Goal: Navigation & Orientation: Find specific page/section

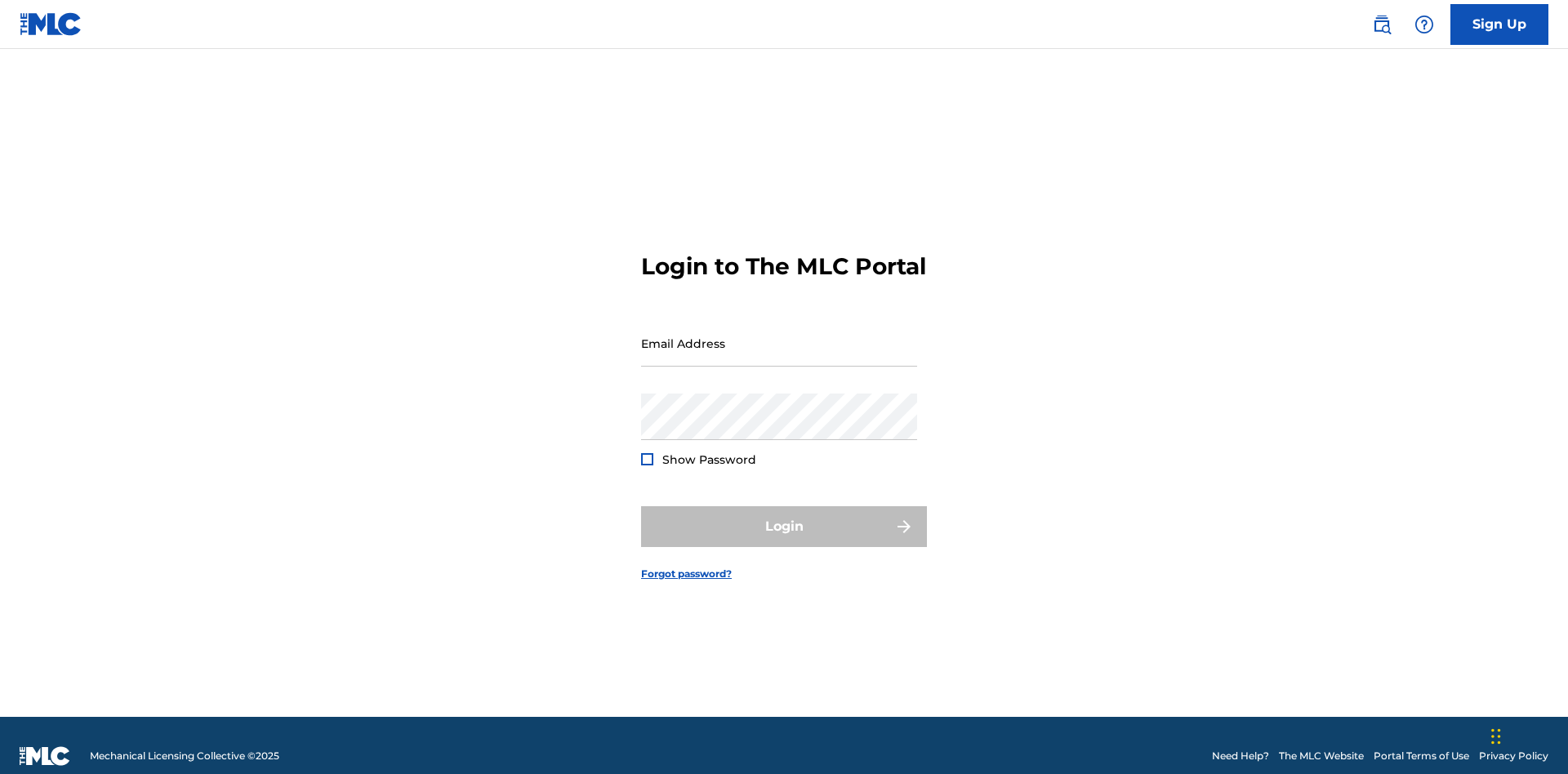
scroll to position [21, 0]
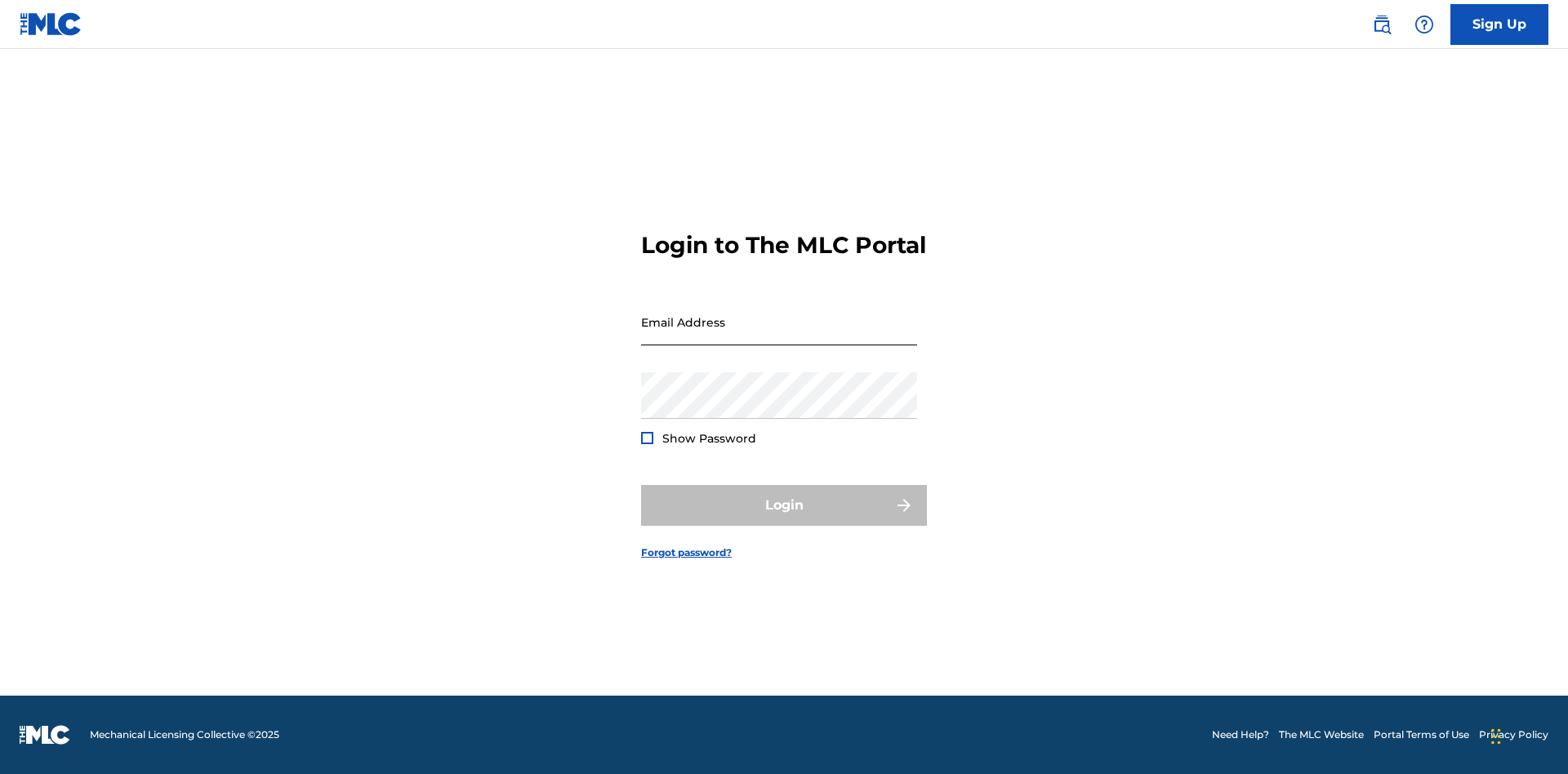
click at [779, 336] on input "Email Address" at bounding box center [779, 322] width 276 height 47
type input "Helena.Songwriter@gmail.com"
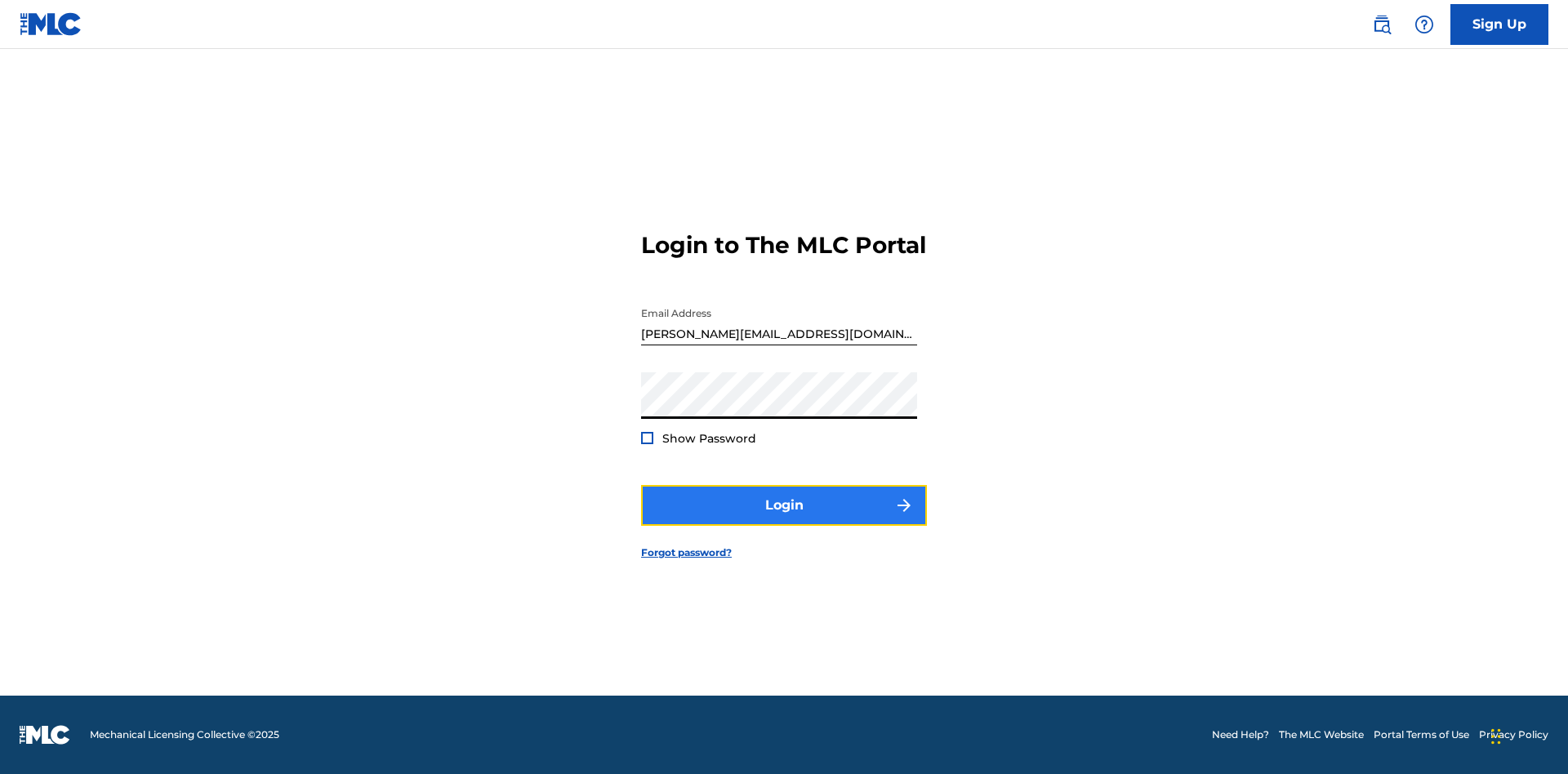
click at [784, 519] on button "Login" at bounding box center [783, 506] width 285 height 41
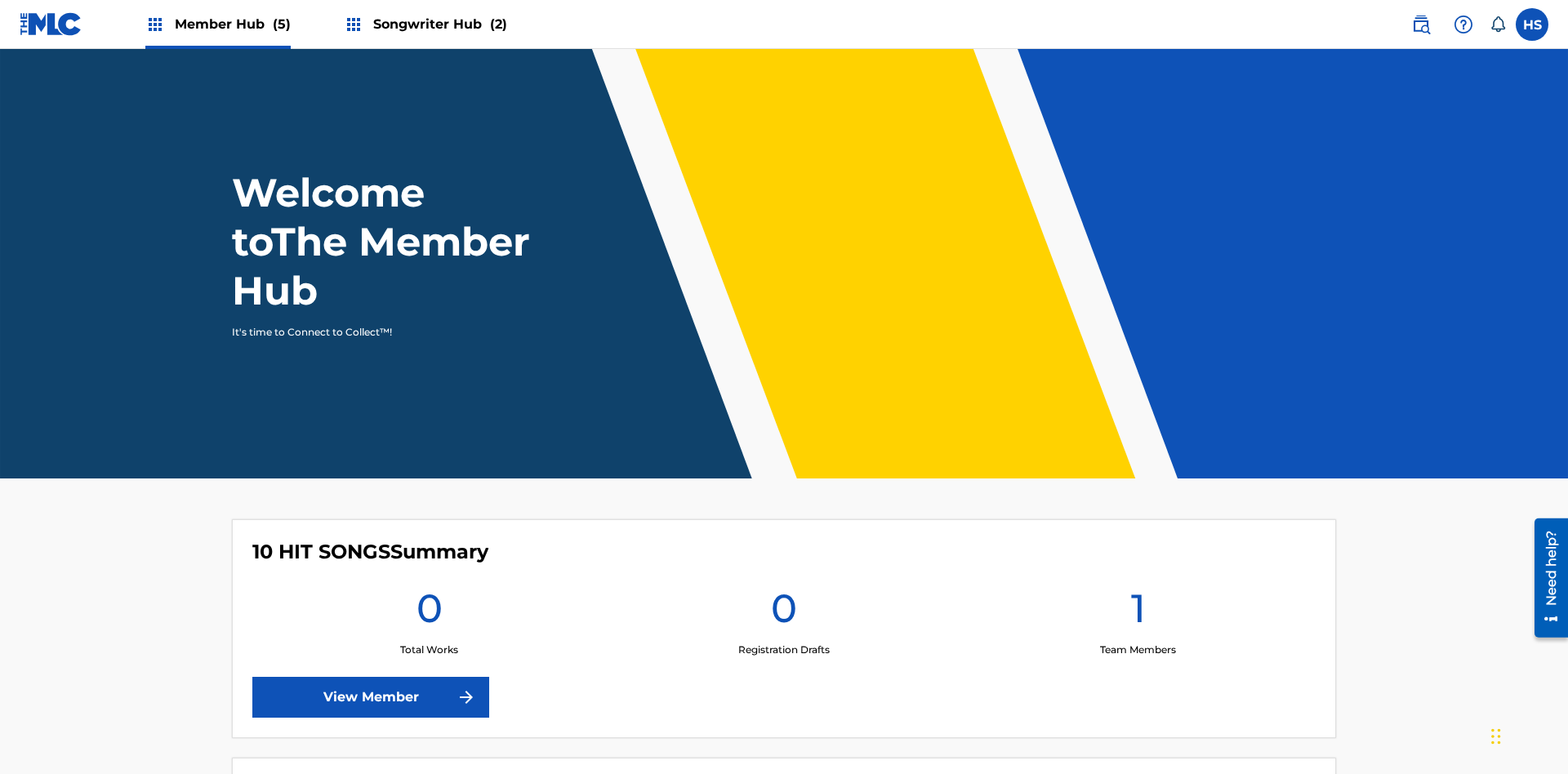
click at [217, 23] on span "Member Hub (5)" at bounding box center [233, 23] width 116 height 19
